Goal: Transaction & Acquisition: Purchase product/service

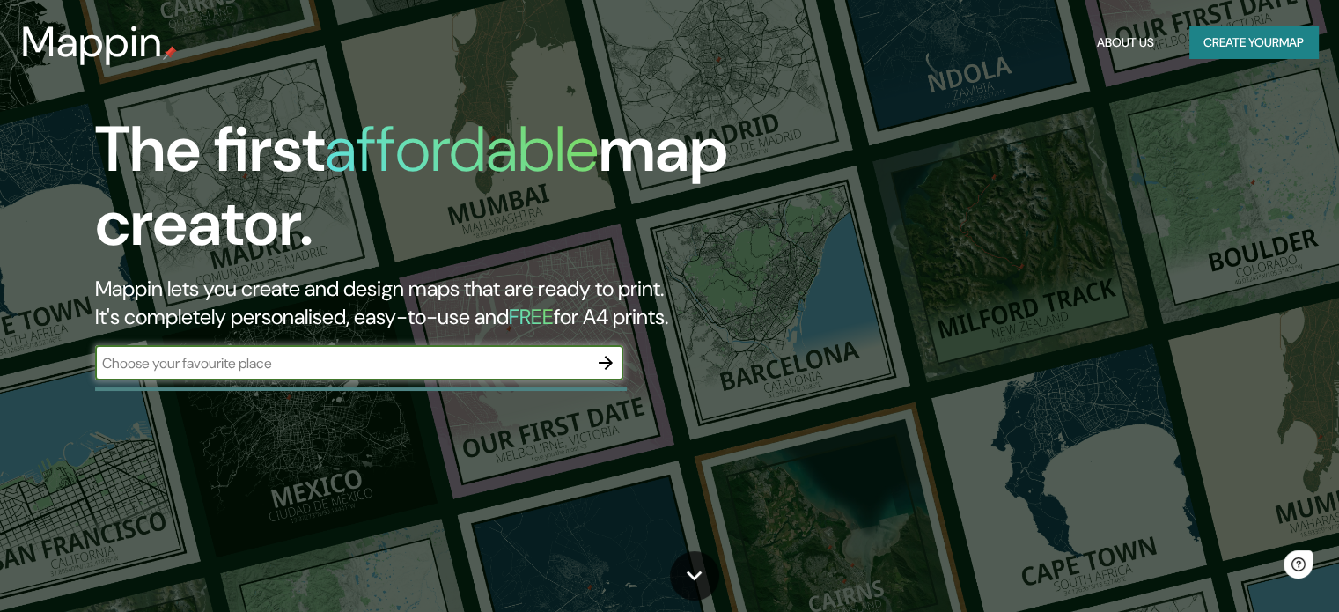
click at [356, 372] on input "text" at bounding box center [341, 363] width 493 height 20
type input "[PERSON_NAME]"
click at [592, 361] on button "button" at bounding box center [605, 362] width 35 height 35
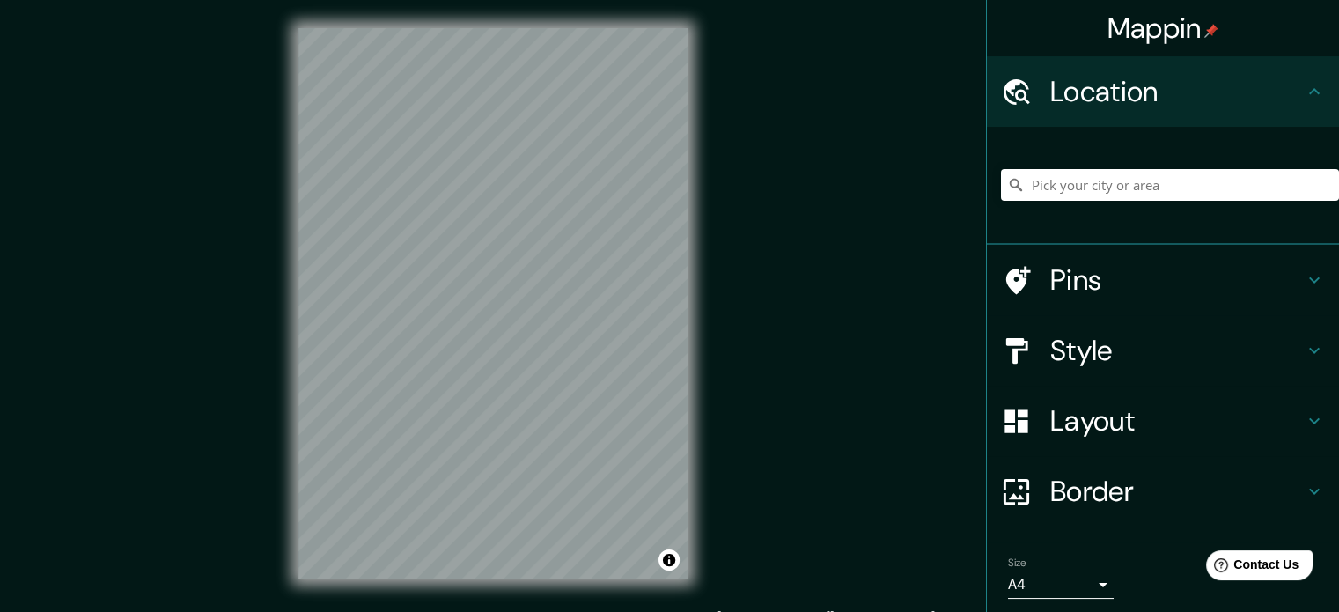
click at [1090, 275] on h4 "Pins" at bounding box center [1176, 279] width 253 height 35
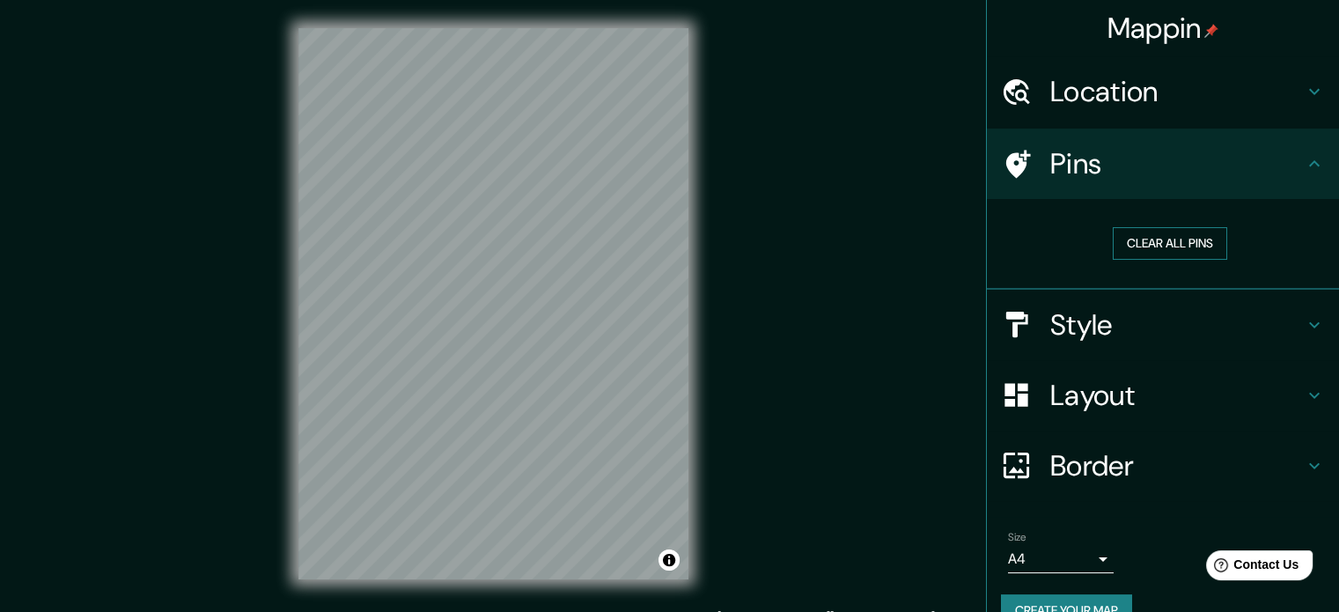
click at [1135, 241] on button "Clear all pins" at bounding box center [1169, 243] width 114 height 33
click at [1031, 173] on div at bounding box center [1025, 164] width 49 height 31
click at [1160, 338] on h4 "Style" at bounding box center [1176, 324] width 253 height 35
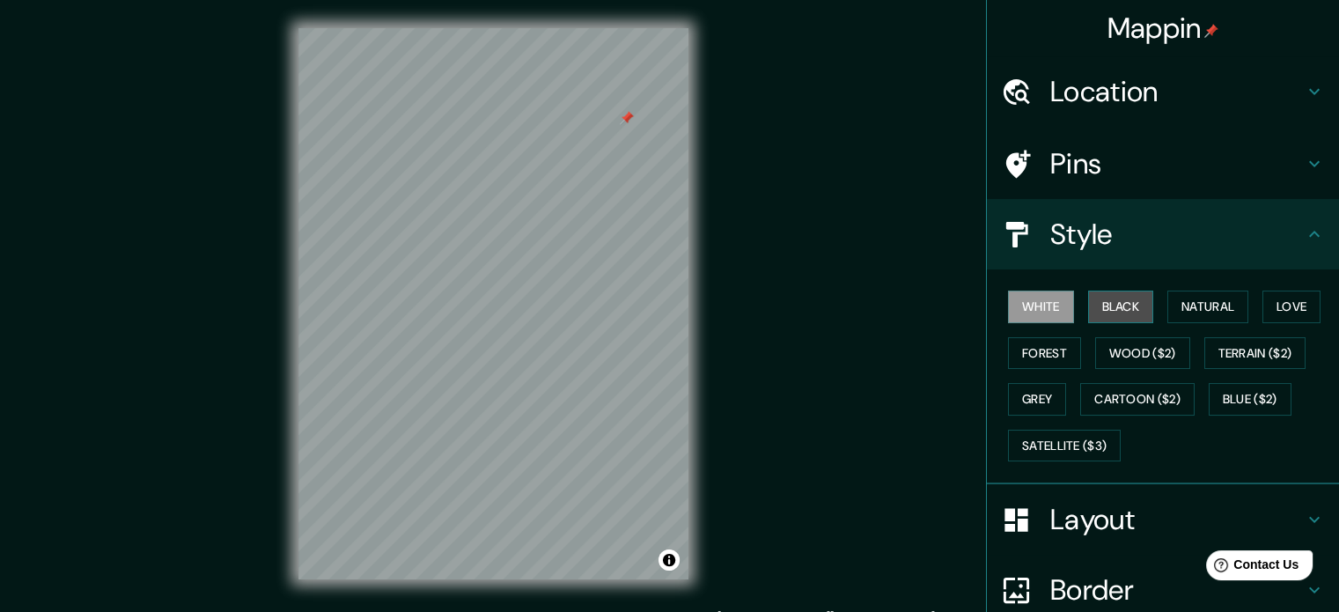
click at [1111, 312] on button "Black" at bounding box center [1121, 306] width 66 height 33
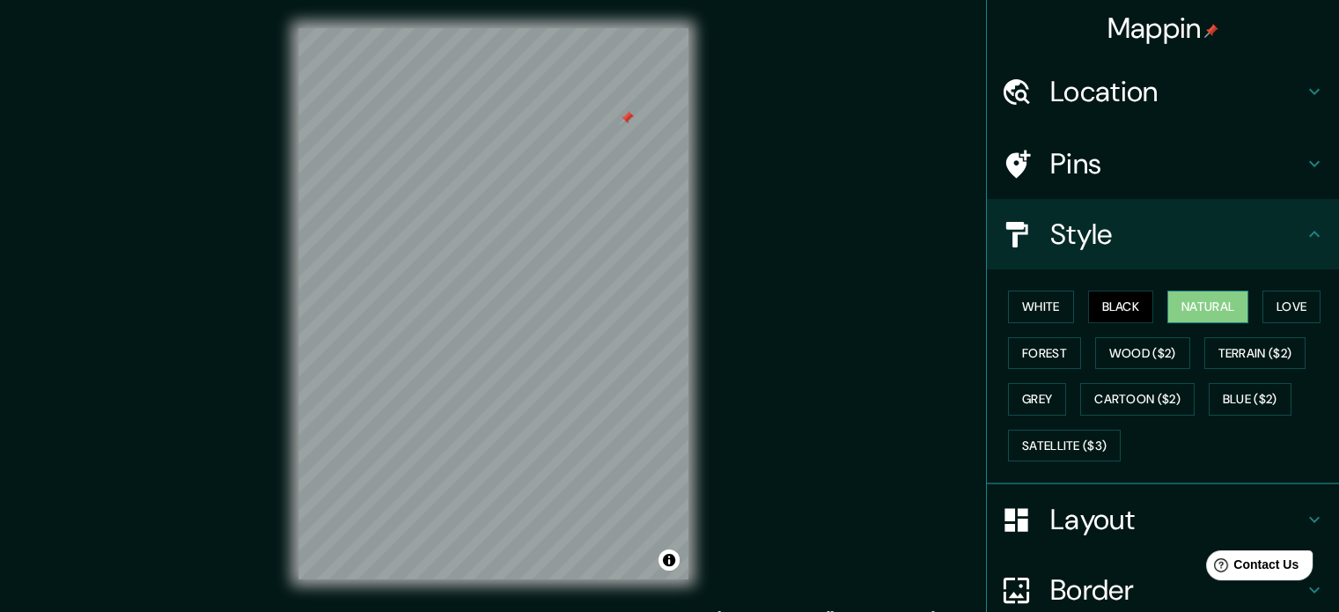
click at [1212, 315] on button "Natural" at bounding box center [1207, 306] width 81 height 33
click at [630, 161] on div at bounding box center [631, 164] width 14 height 14
click at [1116, 532] on h4 "Layout" at bounding box center [1176, 519] width 253 height 35
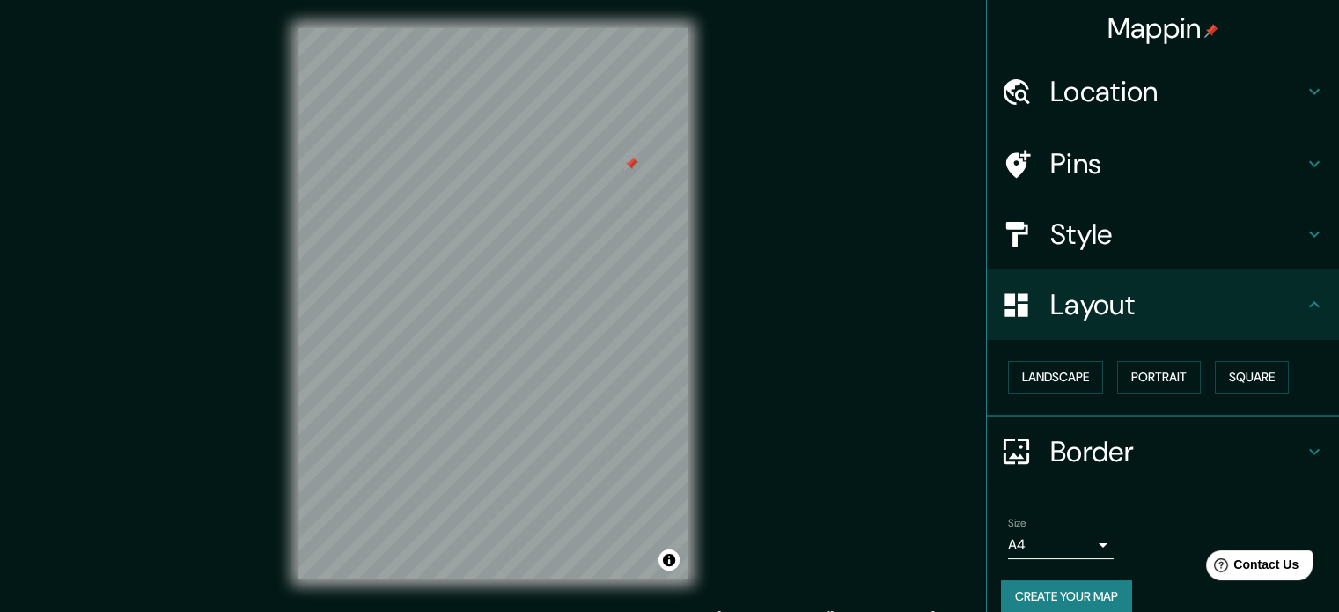
click at [1090, 450] on h4 "Border" at bounding box center [1176, 451] width 253 height 35
